Goal: Task Accomplishment & Management: Manage account settings

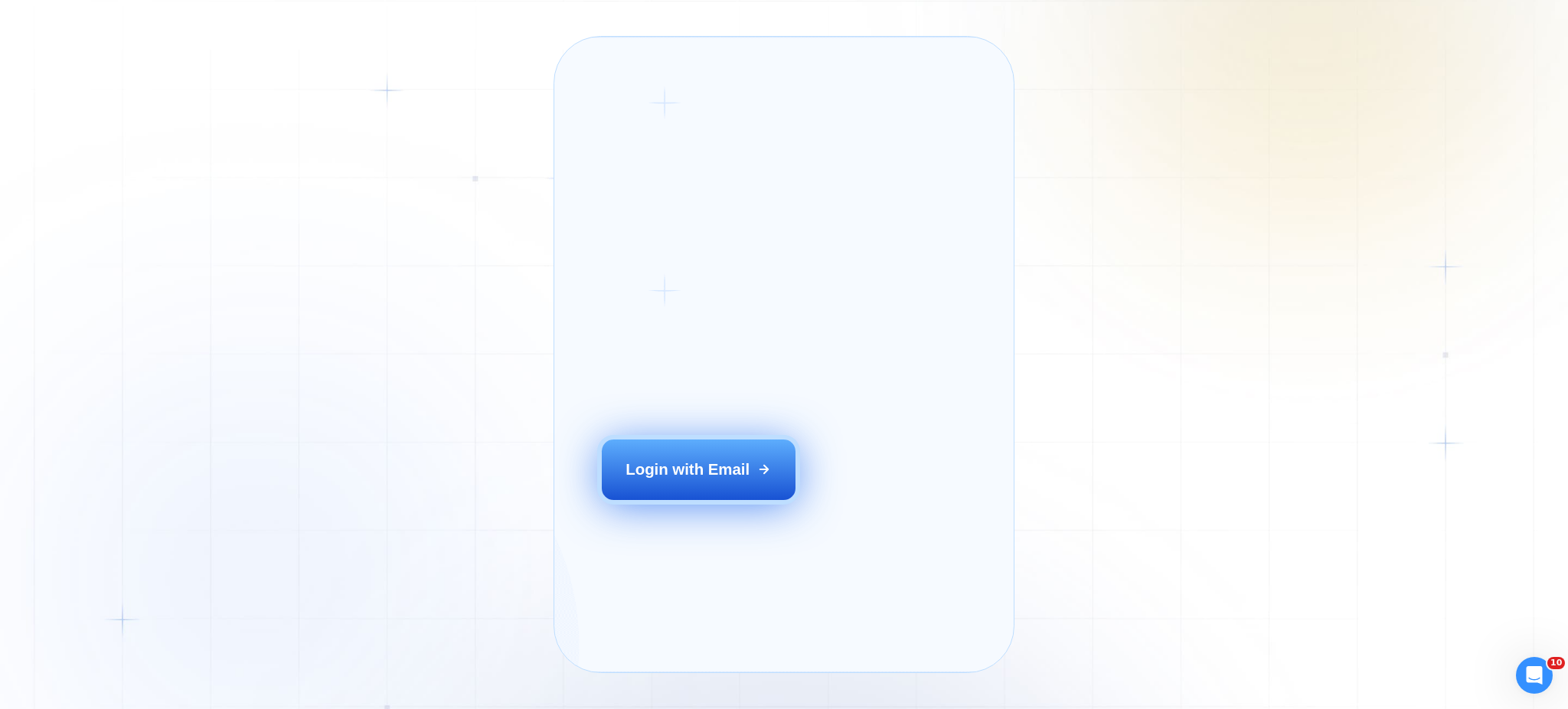
click at [684, 501] on button "Login with Email" at bounding box center [698, 469] width 194 height 60
